Goal: Information Seeking & Learning: Check status

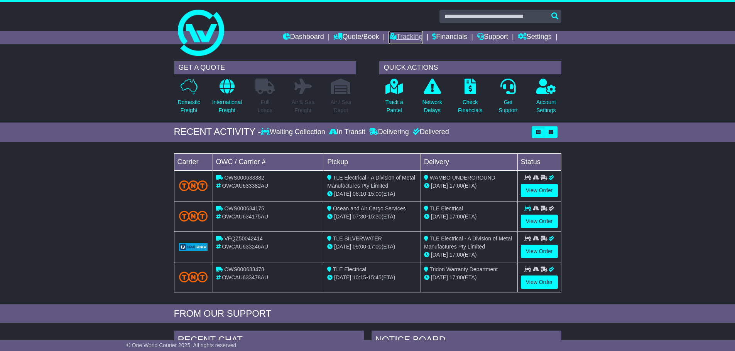
click at [401, 35] on link "Tracking" at bounding box center [406, 37] width 34 height 13
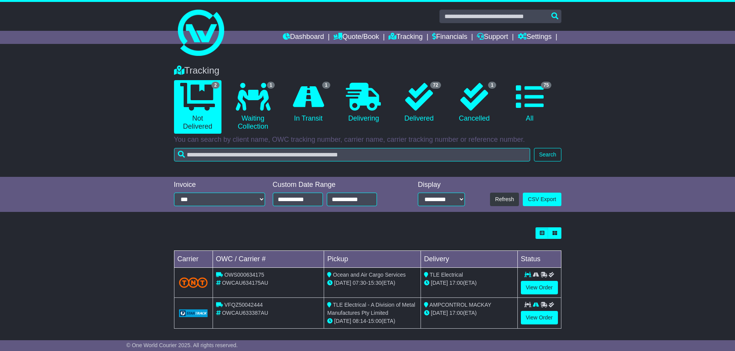
scroll to position [5, 0]
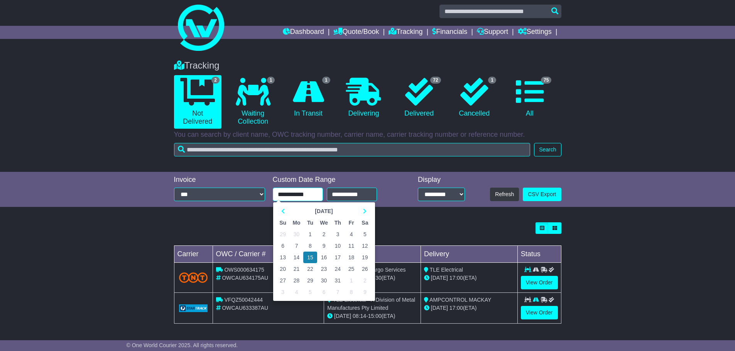
click at [317, 196] on input "**********" at bounding box center [298, 195] width 50 height 14
click at [417, 227] on div at bounding box center [367, 229] width 387 height 12
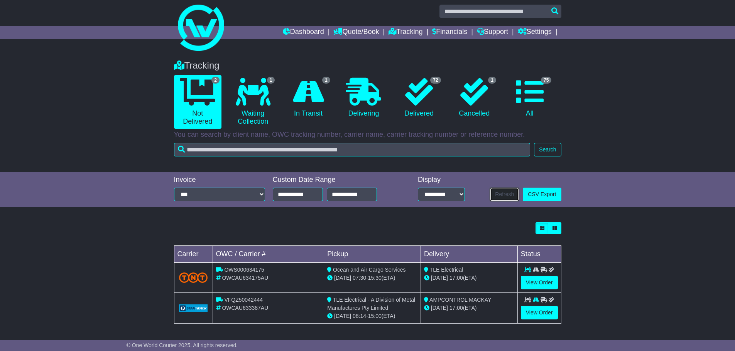
click at [510, 196] on button "Refresh" at bounding box center [504, 195] width 29 height 14
click at [409, 107] on link "72 Delivered" at bounding box center [418, 98] width 47 height 46
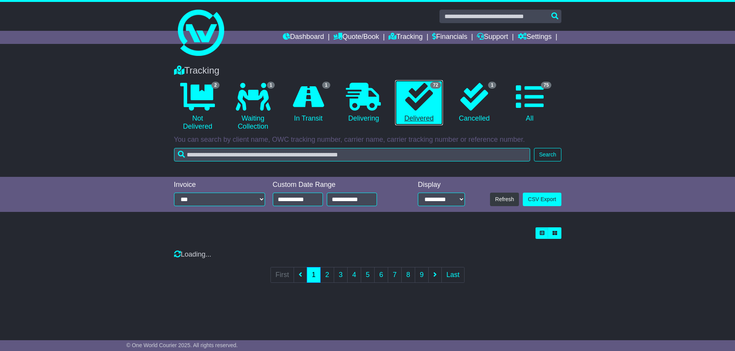
scroll to position [0, 0]
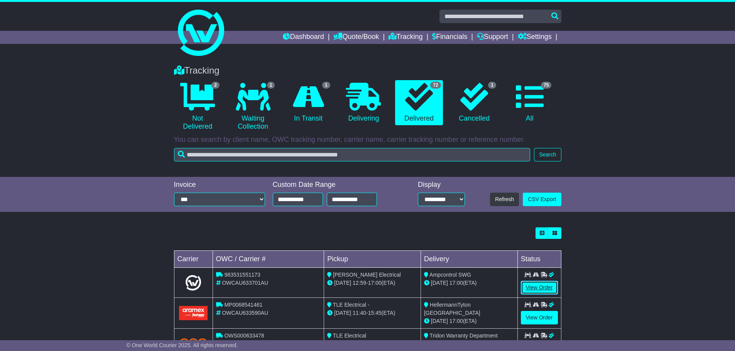
click at [533, 288] on link "View Order" at bounding box center [539, 288] width 37 height 14
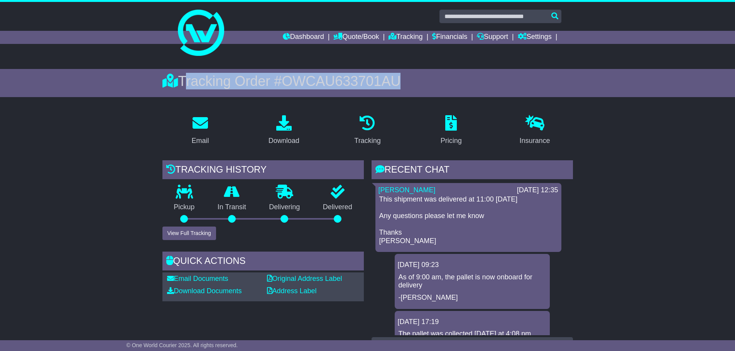
drag, startPoint x: 411, startPoint y: 79, endPoint x: 183, endPoint y: 78, distance: 227.6
click at [183, 78] on div "Tracking Order # OWCAU633701AU" at bounding box center [367, 81] width 411 height 17
copy div "Tracking Order # OWCAU633701AU"
